Goal: Transaction & Acquisition: Purchase product/service

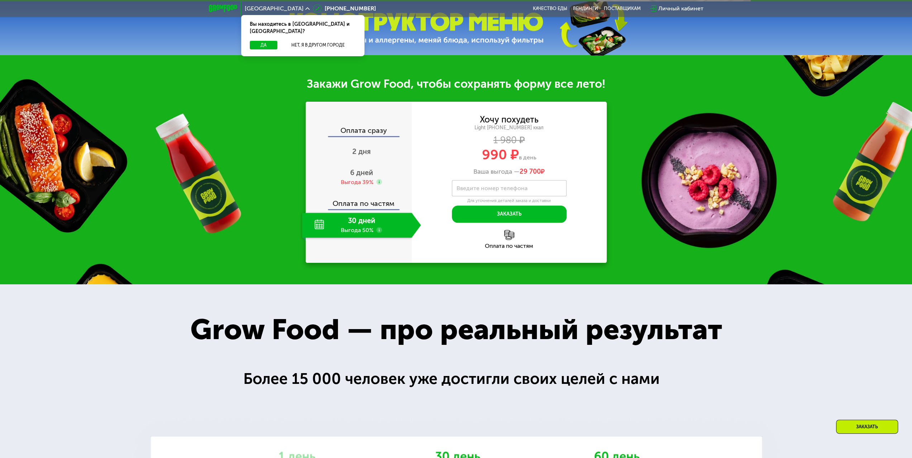
scroll to position [430, 0]
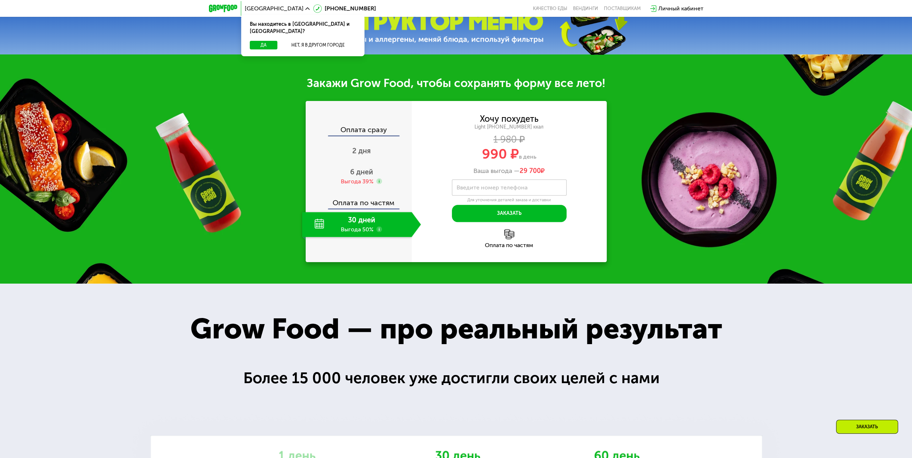
click at [366, 228] on div "30 дней Выгода 50%" at bounding box center [357, 224] width 110 height 25
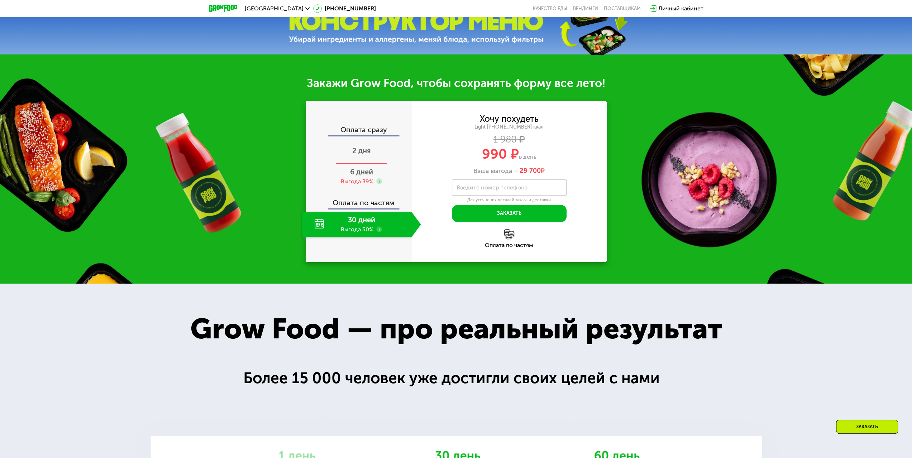
click at [357, 155] on span "2 дня" at bounding box center [361, 151] width 19 height 9
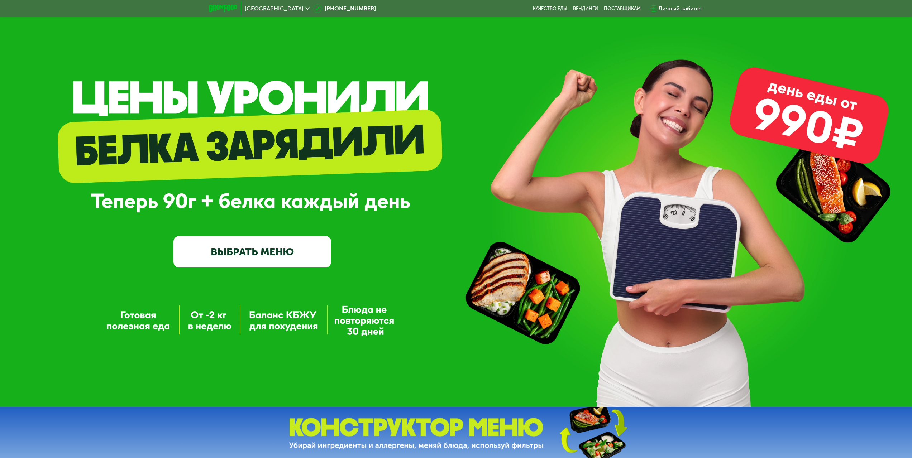
scroll to position [0, 0]
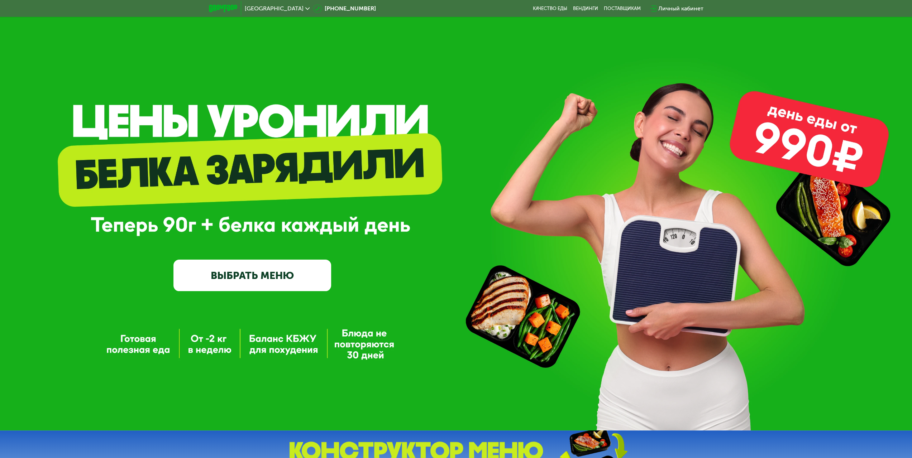
click at [314, 189] on div "GrowFood — доставка правильного питания ВЫБРАТЬ МЕНЮ" at bounding box center [252, 219] width 158 height 146
click at [288, 278] on link "ВЫБРАТЬ МЕНЮ" at bounding box center [252, 276] width 158 height 32
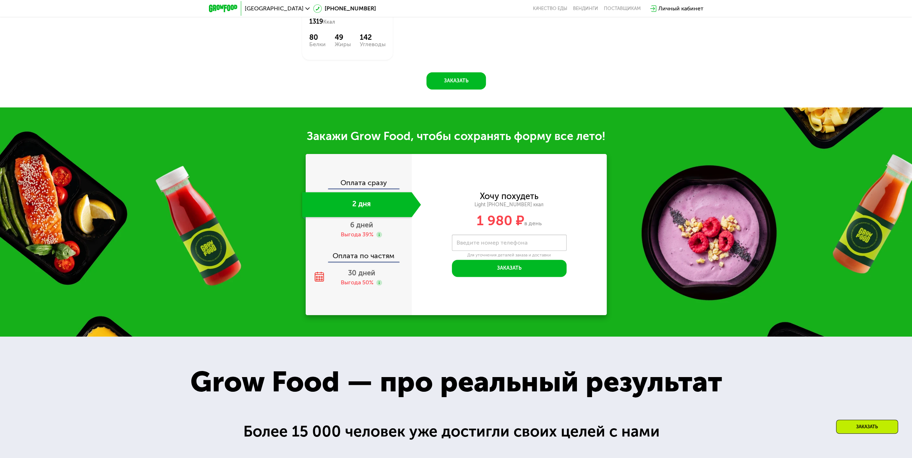
scroll to position [854, 0]
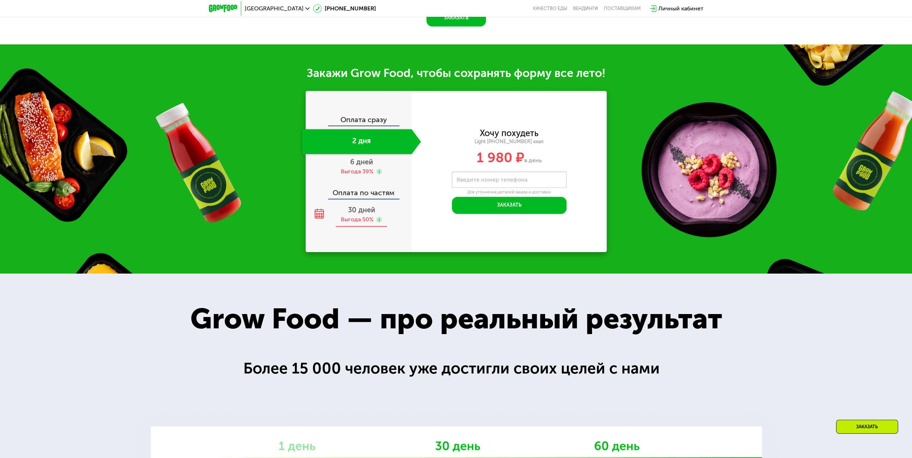
click at [361, 221] on div "Выгода 50%" at bounding box center [357, 220] width 33 height 8
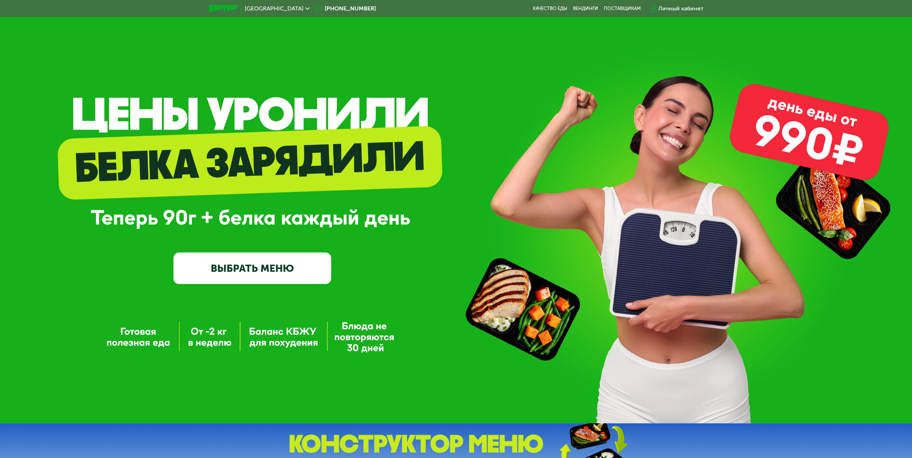
scroll to position [0, 0]
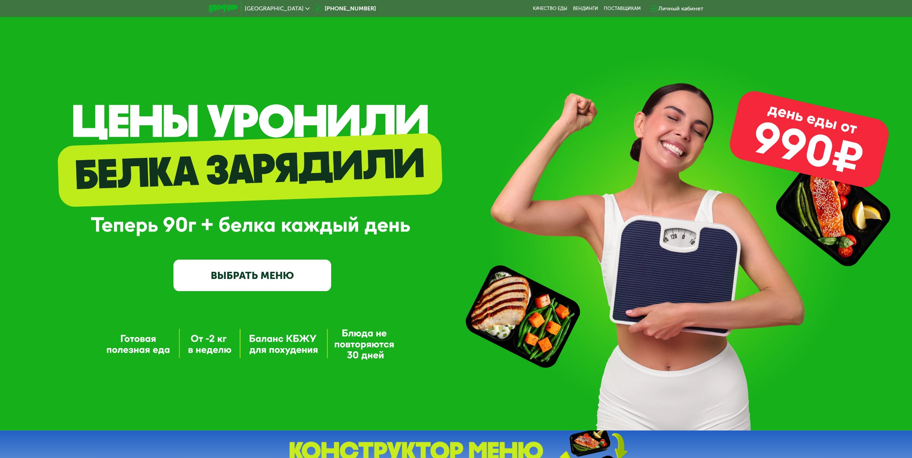
click at [260, 9] on span "Москва" at bounding box center [274, 9] width 59 height 6
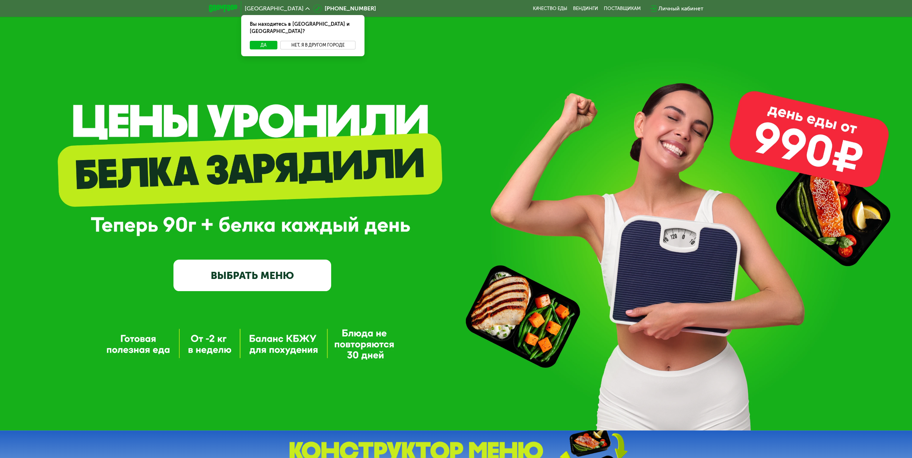
click at [295, 41] on button "Нет, я в другом городе" at bounding box center [318, 45] width 76 height 9
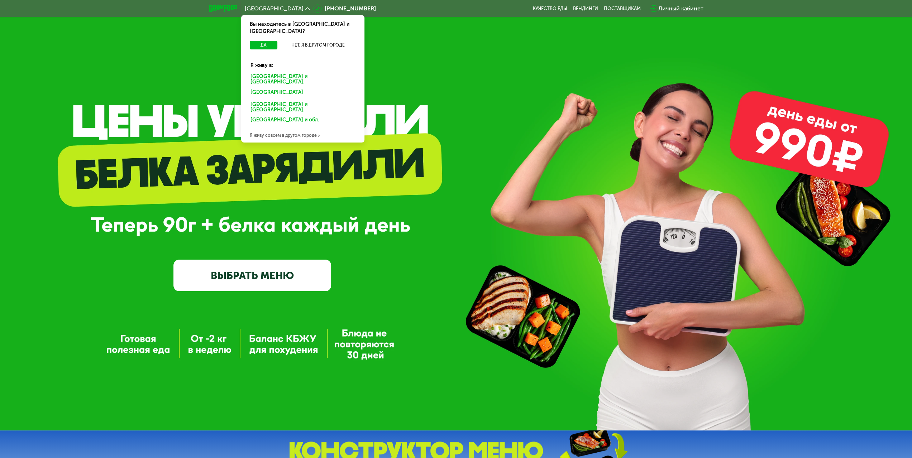
click at [280, 88] on div "Санкт-Петербурге и обл." at bounding box center [302, 93] width 112 height 11
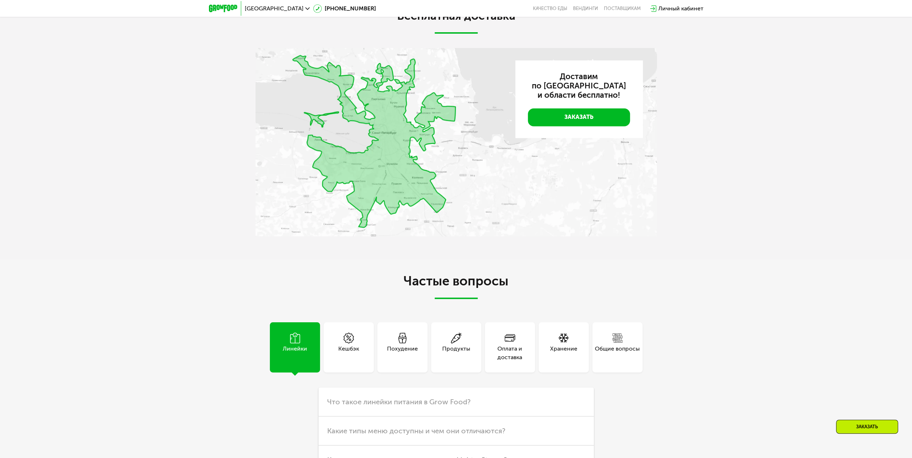
scroll to position [1883, 0]
